Goal: Transaction & Acquisition: Obtain resource

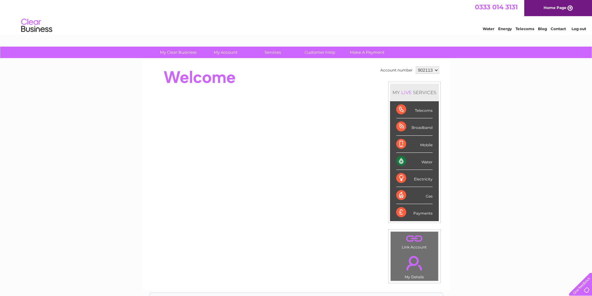
click at [437, 70] on select "902113 923348 953868" at bounding box center [427, 69] width 23 height 7
select select "953868"
click at [416, 66] on select "902113 923348 953868" at bounding box center [427, 69] width 23 height 7
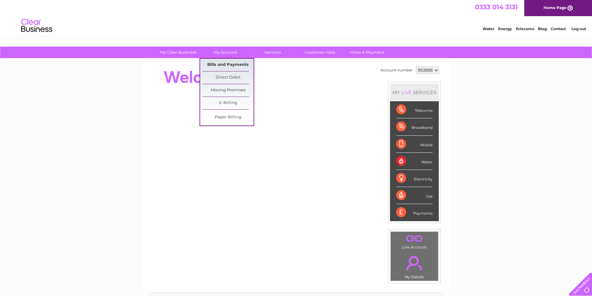
click at [226, 62] on link "Bills and Payments" at bounding box center [227, 65] width 51 height 12
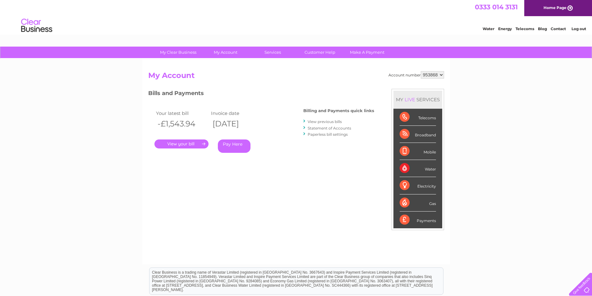
click at [187, 142] on link "." at bounding box center [181, 144] width 54 height 9
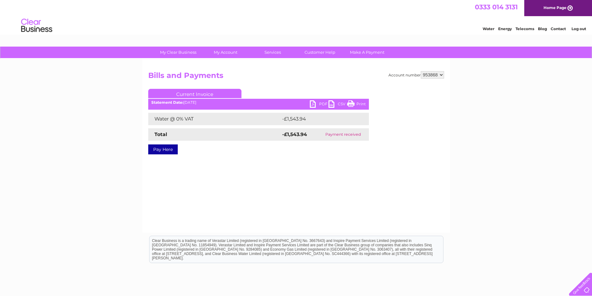
click at [320, 104] on link "PDF" at bounding box center [319, 104] width 19 height 9
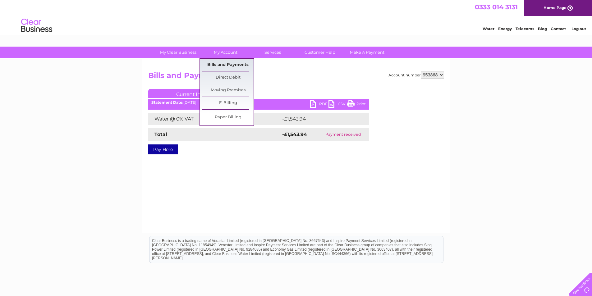
click at [227, 63] on link "Bills and Payments" at bounding box center [227, 65] width 51 height 12
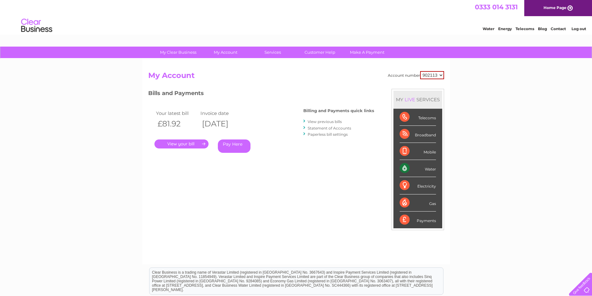
click at [314, 122] on link "View previous bills" at bounding box center [325, 121] width 34 height 5
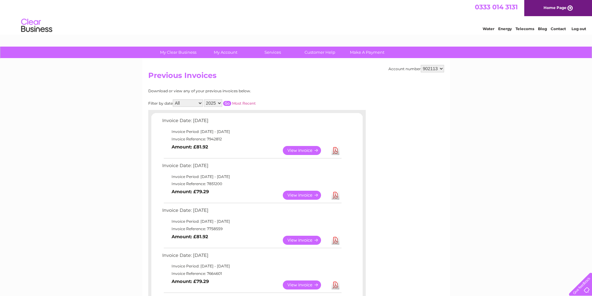
click at [302, 193] on link "View" at bounding box center [306, 195] width 46 height 9
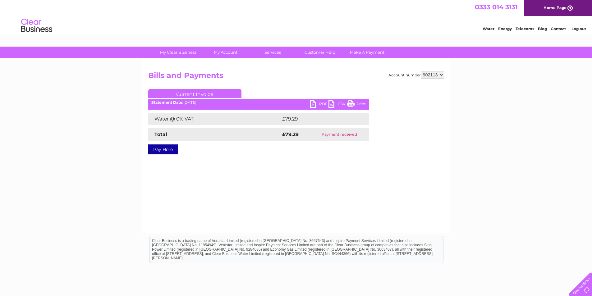
click at [322, 104] on link "PDF" at bounding box center [319, 104] width 19 height 9
click at [441, 74] on select "902113 923348 953868" at bounding box center [432, 74] width 23 height 7
select select "953868"
click at [421, 71] on select "902113 923348 953868" at bounding box center [432, 74] width 23 height 7
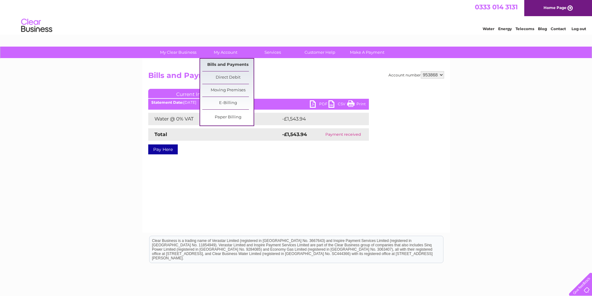
click at [223, 63] on link "Bills and Payments" at bounding box center [227, 65] width 51 height 12
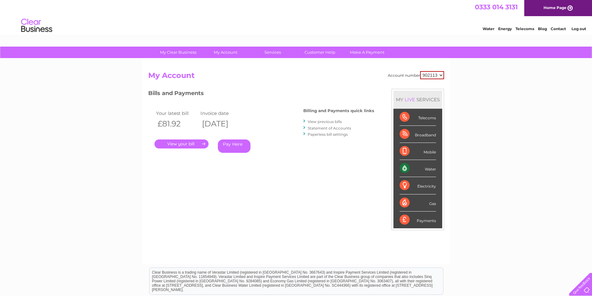
click at [431, 76] on select "902113 923348 953868" at bounding box center [432, 75] width 24 height 8
select select "953868"
click at [420, 71] on select "902113 923348 953868" at bounding box center [432, 75] width 24 height 8
click at [327, 121] on link "View previous bills" at bounding box center [325, 121] width 34 height 5
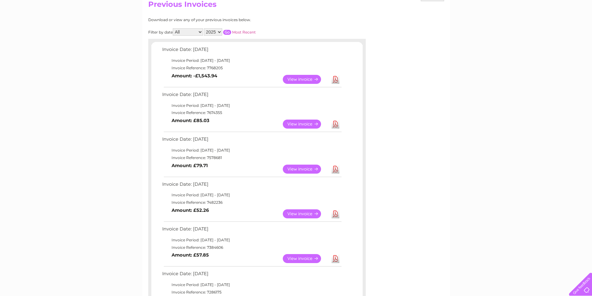
scroll to position [93, 0]
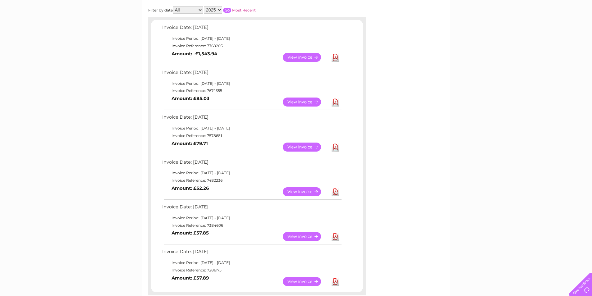
click at [296, 101] on link "View" at bounding box center [306, 102] width 46 height 9
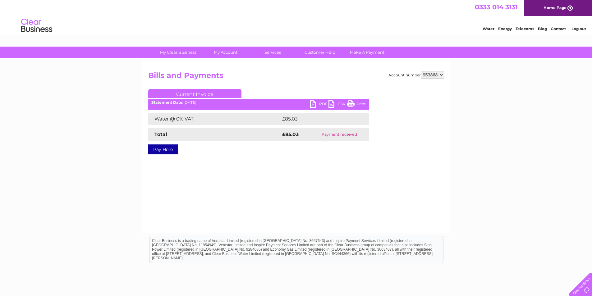
click at [316, 103] on link "PDF" at bounding box center [319, 104] width 19 height 9
